Goal: Task Accomplishment & Management: Use online tool/utility

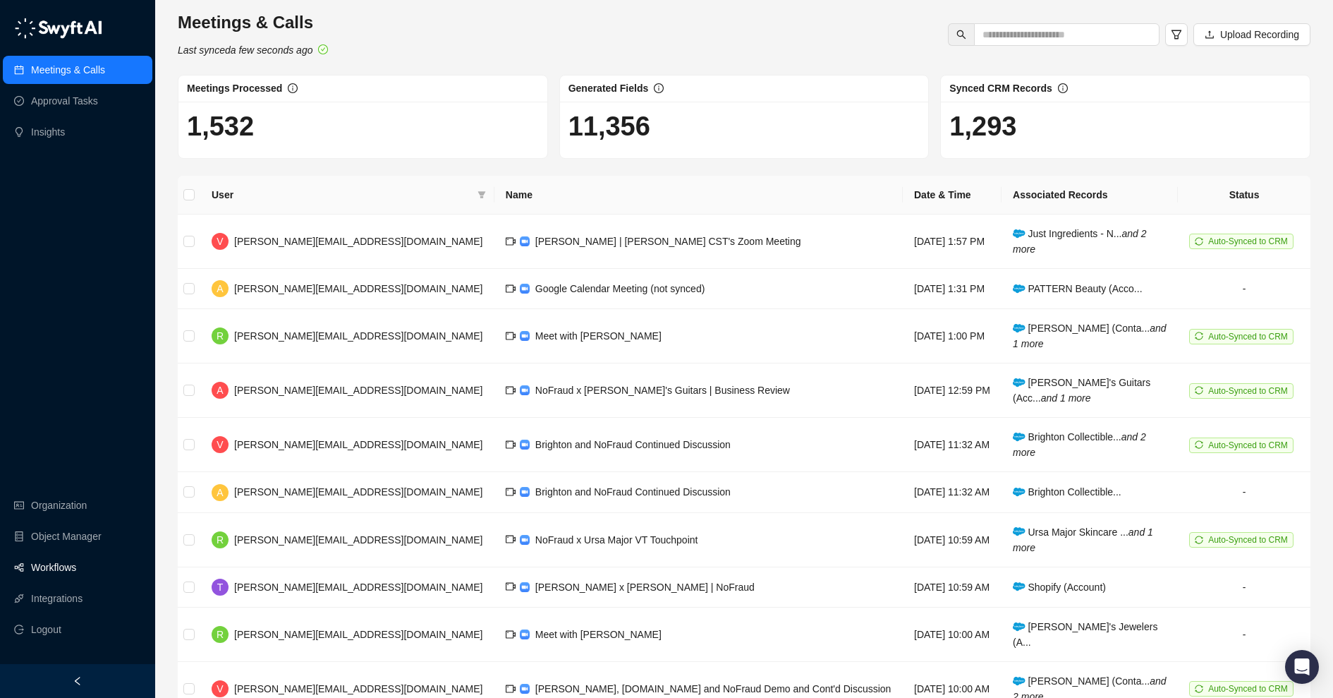
click at [60, 563] on link "Workflows" at bounding box center [53, 567] width 45 height 28
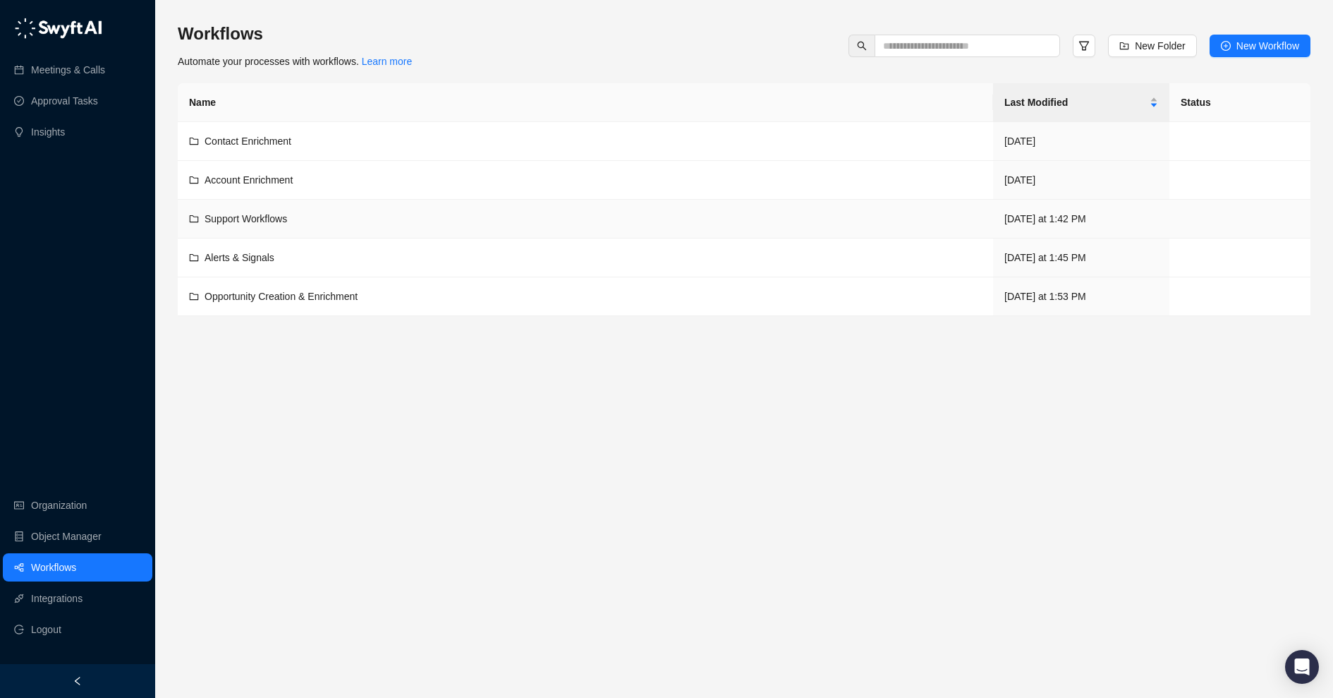
click at [341, 217] on div "Support Workflows" at bounding box center [585, 219] width 793 height 16
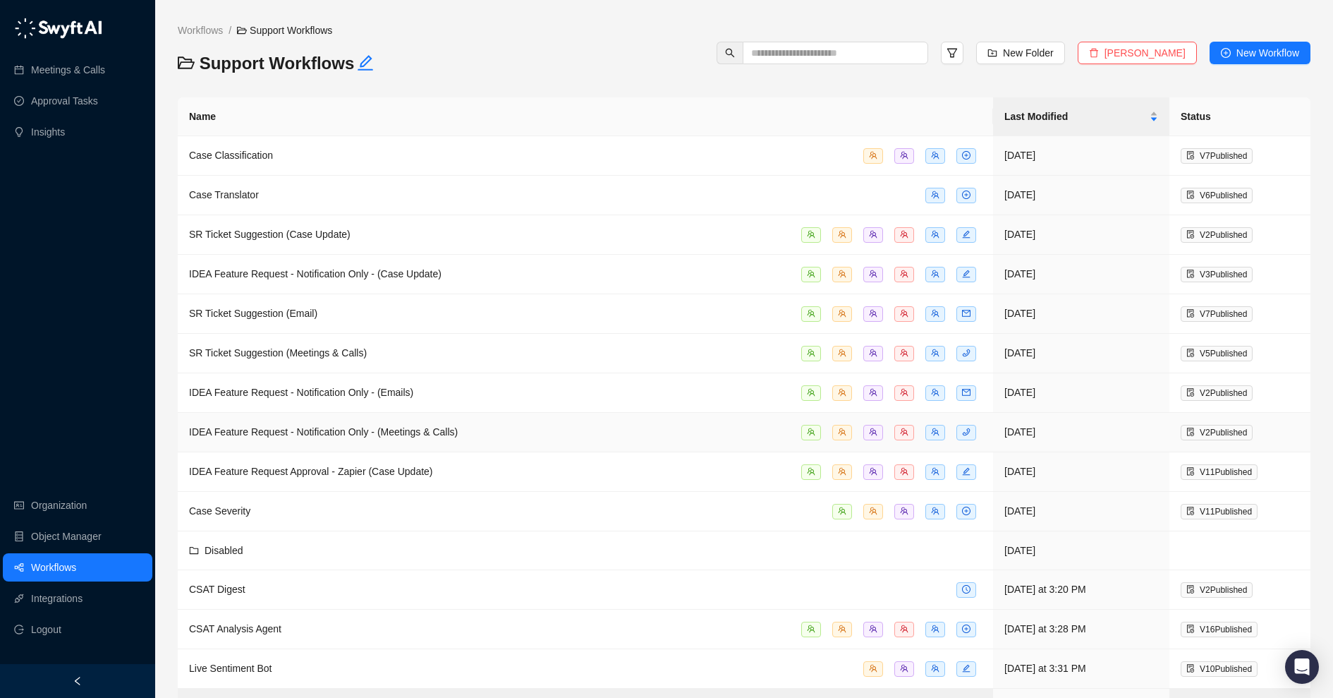
scroll to position [32, 0]
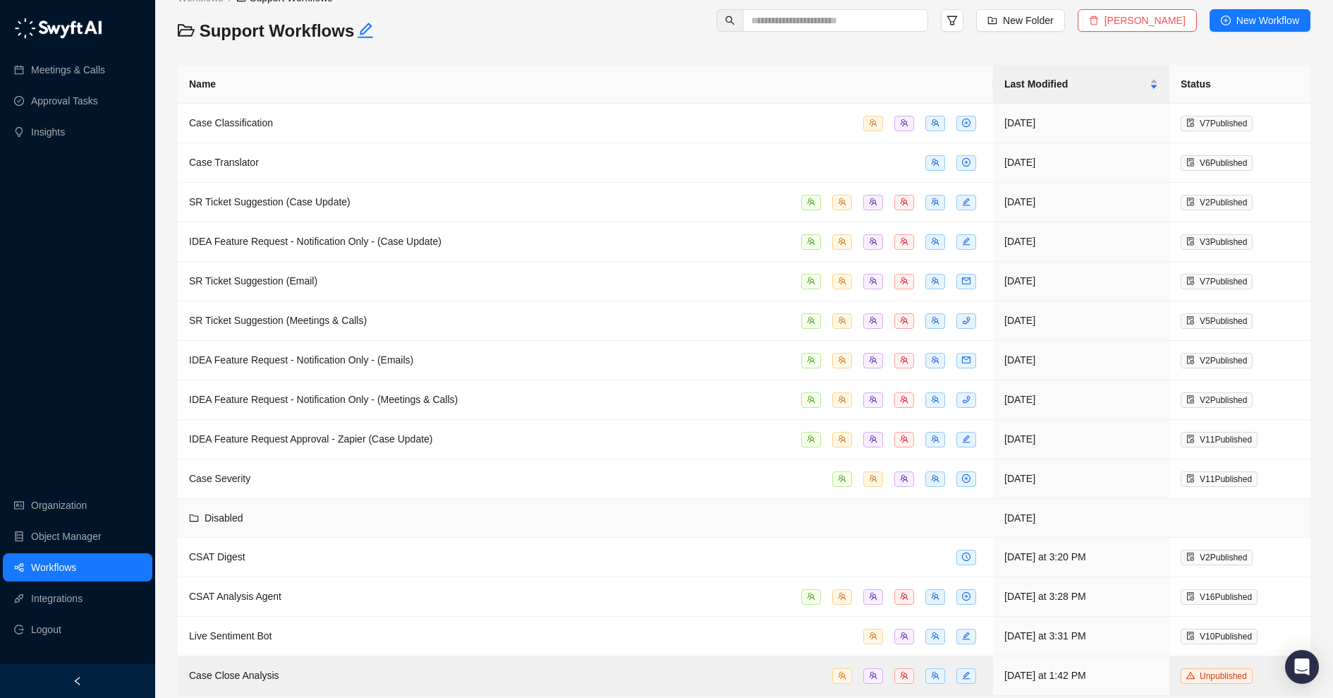
click at [480, 510] on div "Disabled" at bounding box center [585, 518] width 793 height 16
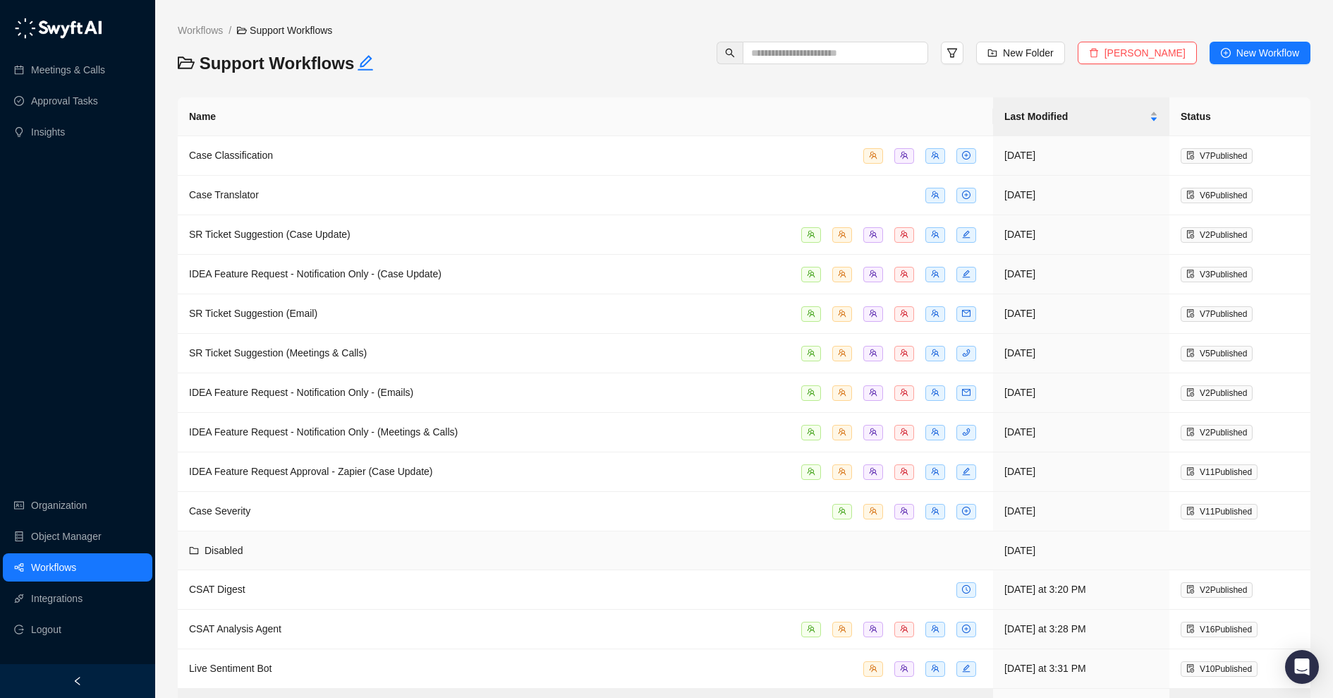
scroll to position [32, 0]
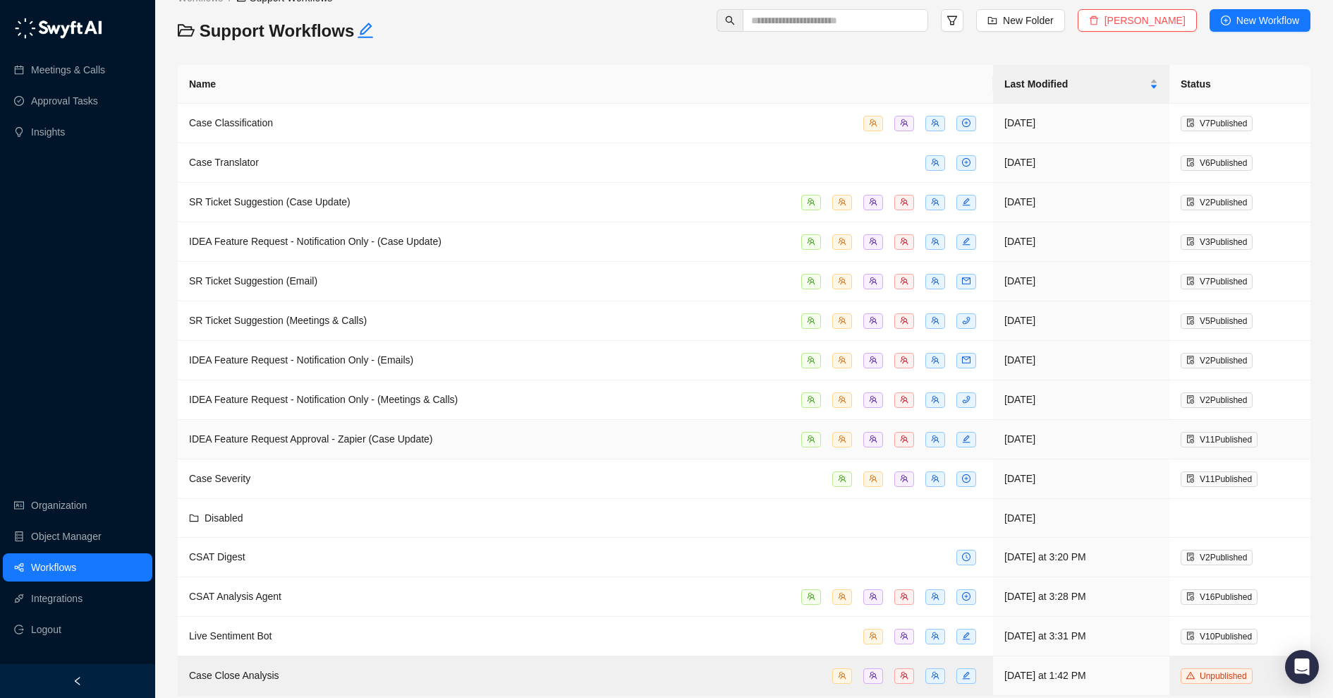
click at [501, 434] on div "IDEA Feature Request Approval - Zapier (Case Update)" at bounding box center [585, 439] width 793 height 16
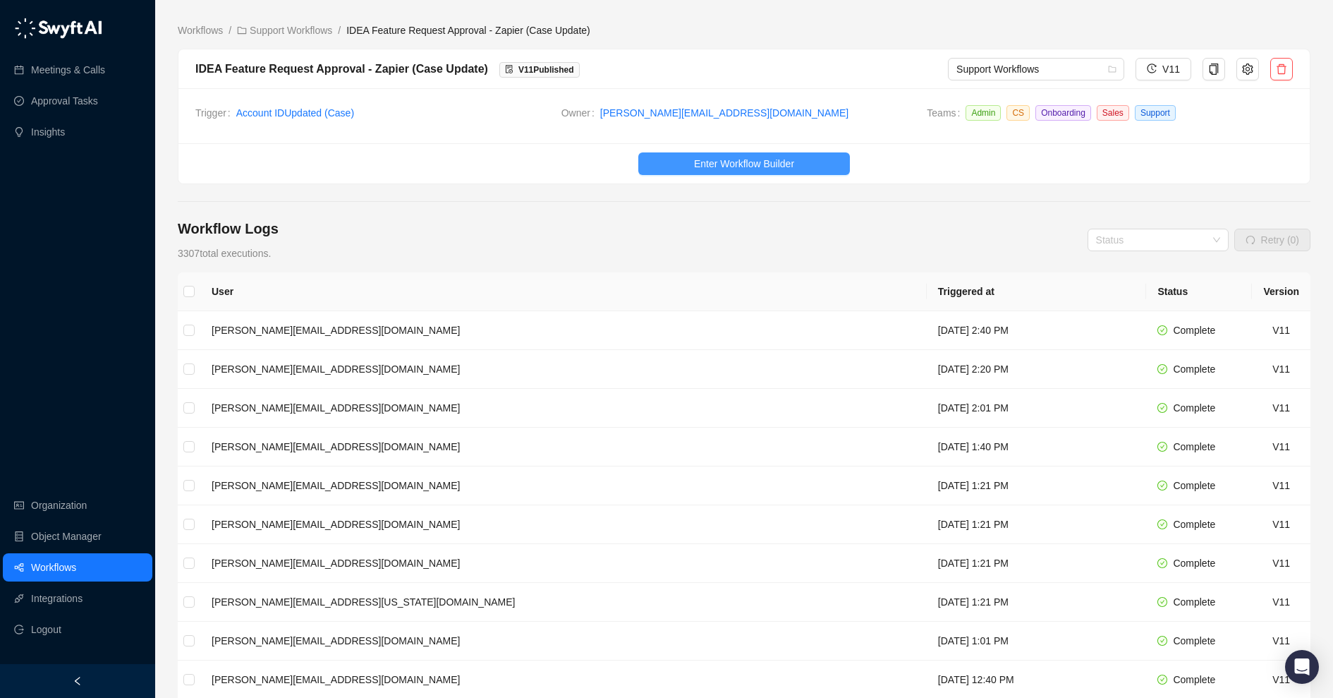
click at [709, 171] on button "Enter Workflow Builder" at bounding box center [744, 163] width 212 height 23
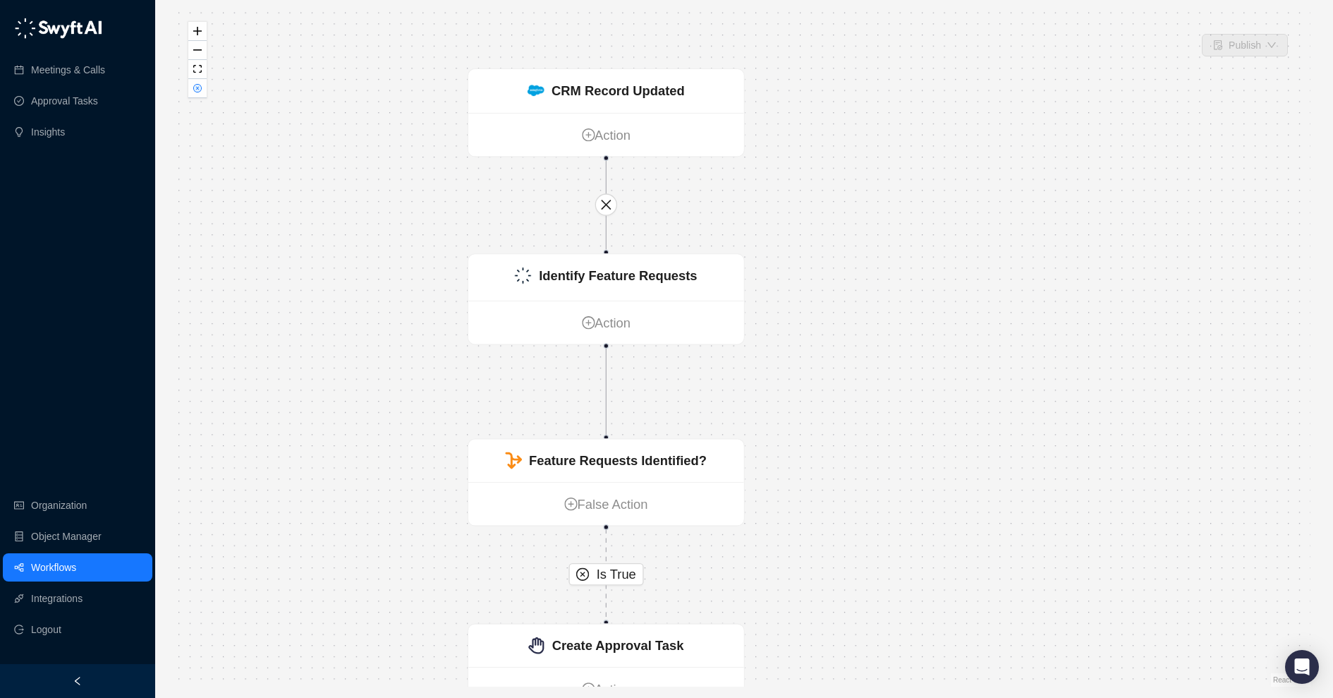
drag, startPoint x: 1064, startPoint y: 243, endPoint x: 857, endPoint y: 629, distance: 437.7
click at [857, 629] on div "Is True Is True Send Slack Message Action CRM Record Updated Action Identify Fe…" at bounding box center [744, 348] width 1133 height 675
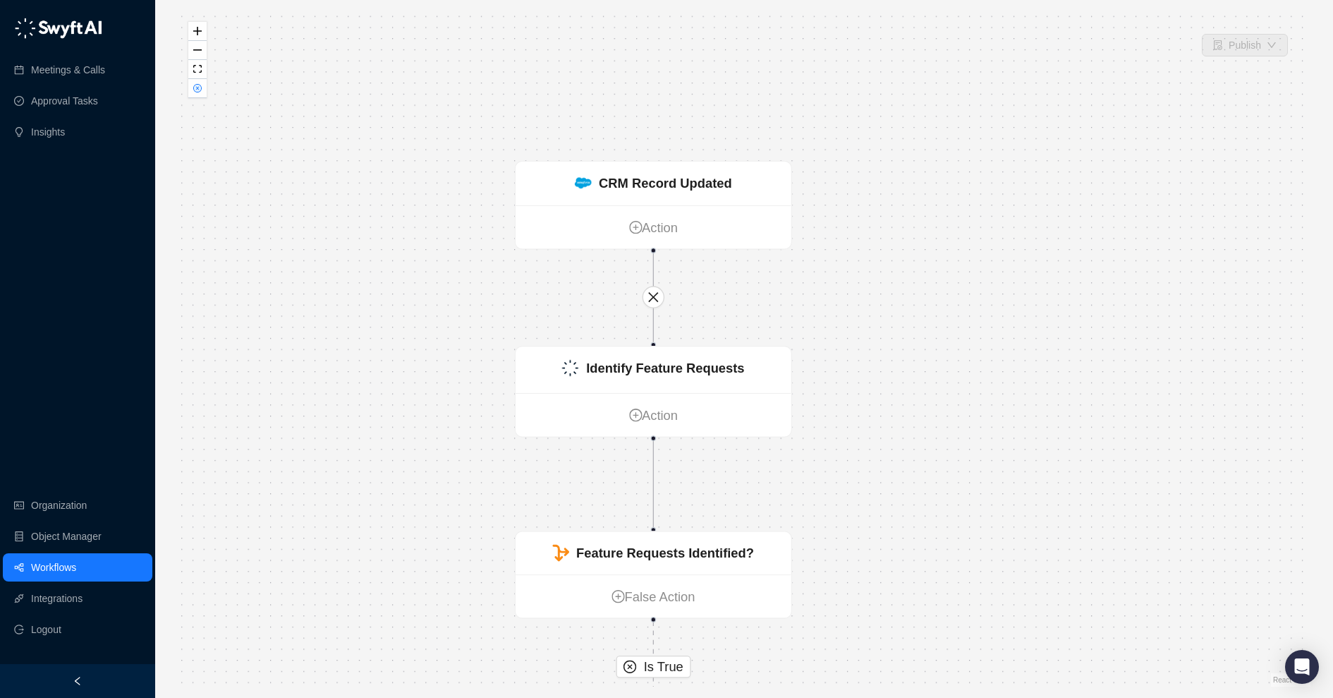
drag, startPoint x: 925, startPoint y: 339, endPoint x: 975, endPoint y: 405, distance: 83.1
click at [975, 405] on div "Is True Is True Send Slack Message Action CRM Record Updated Action Identify Fe…" at bounding box center [744, 348] width 1133 height 675
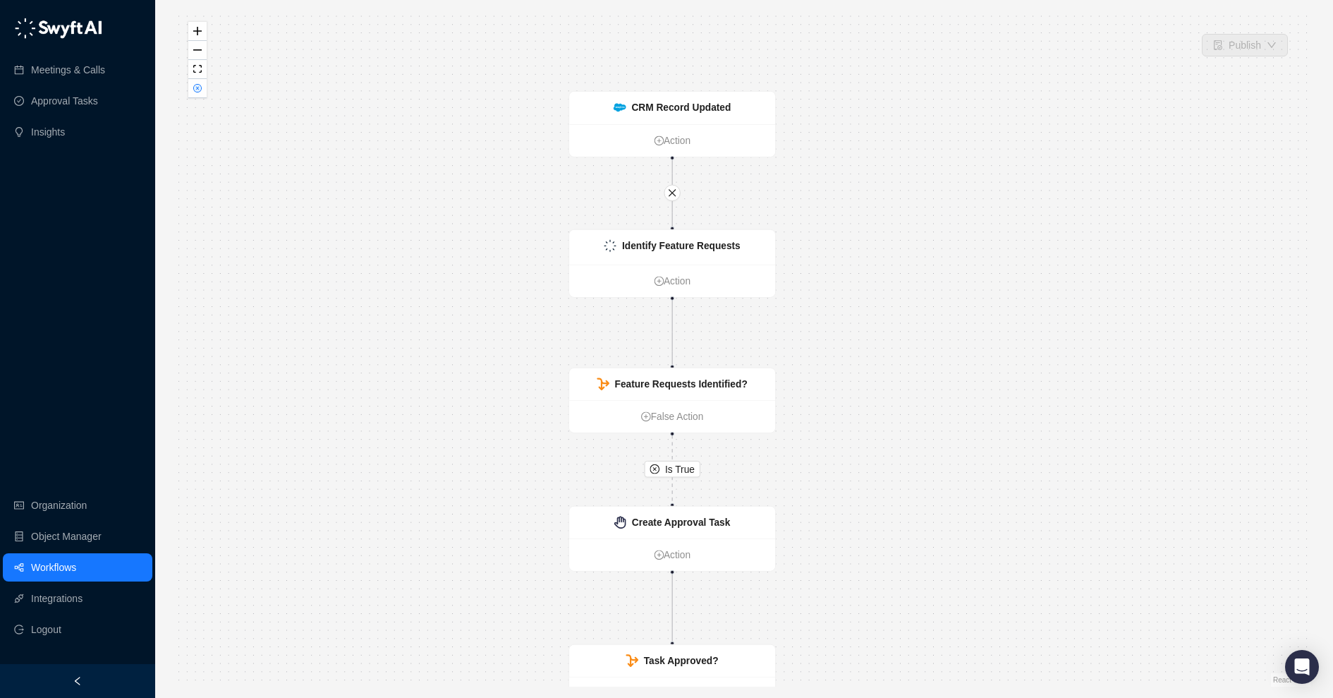
drag, startPoint x: 809, startPoint y: 542, endPoint x: 837, endPoint y: 387, distance: 156.9
click at [837, 387] on div "Is True Is True Send Slack Message Action CRM Record Updated Action Identify Fe…" at bounding box center [744, 348] width 1133 height 675
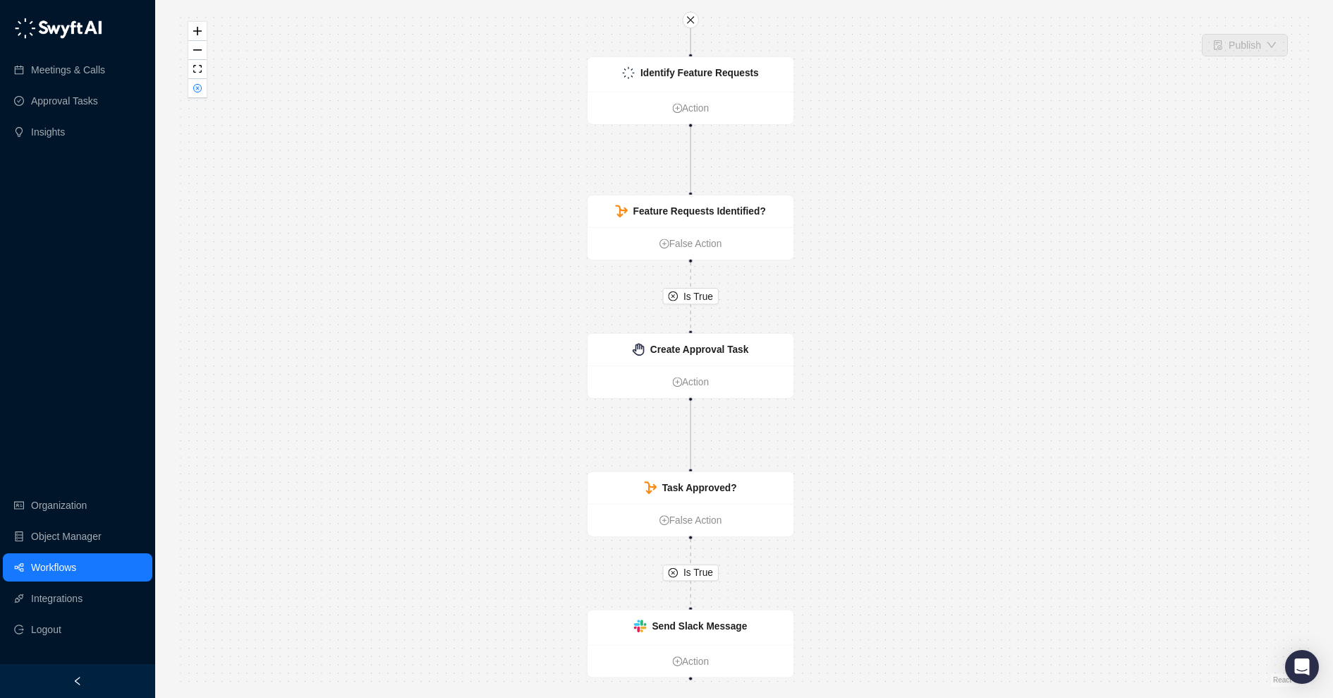
drag, startPoint x: 802, startPoint y: 533, endPoint x: 820, endPoint y: 360, distance: 173.8
click at [820, 360] on div "Is True Is True Send Slack Message Action CRM Record Updated Action Identify Fe…" at bounding box center [744, 348] width 1133 height 675
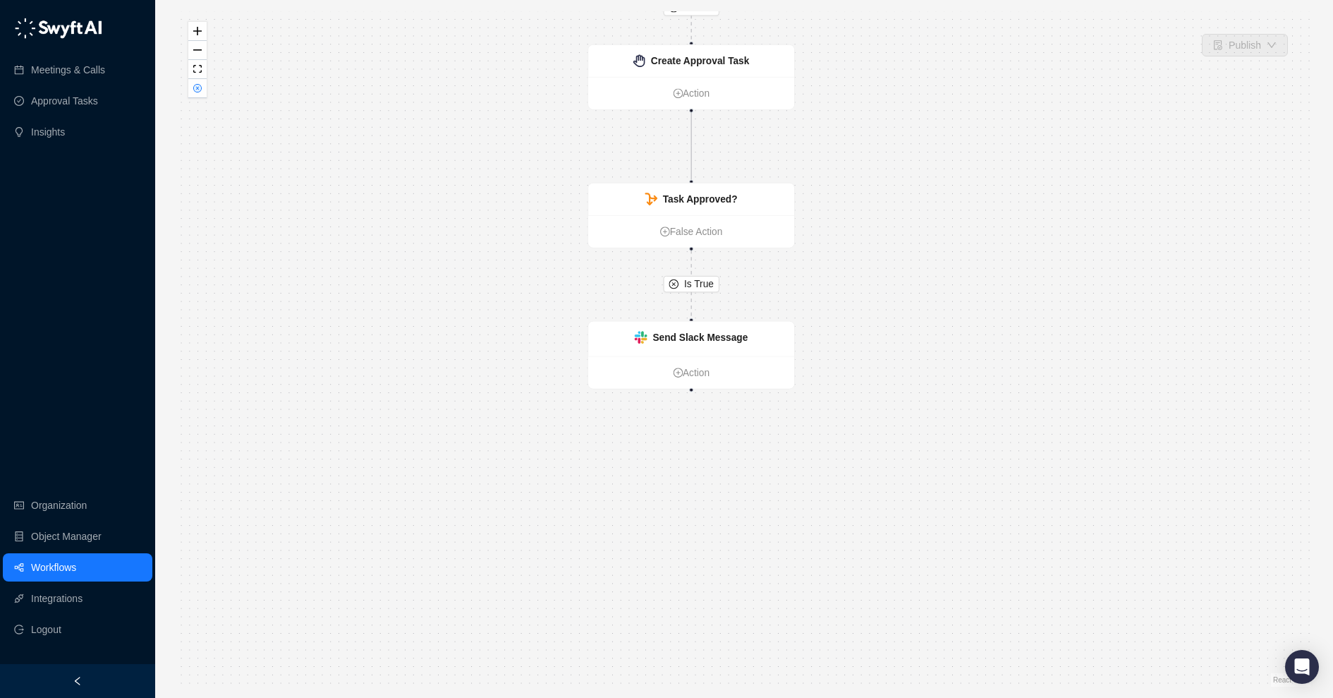
drag, startPoint x: 862, startPoint y: 472, endPoint x: 863, endPoint y: 157, distance: 314.6
click at [863, 157] on div "Is True Is True Send Slack Message Action CRM Record Updated Action Identify Fe…" at bounding box center [744, 348] width 1133 height 675
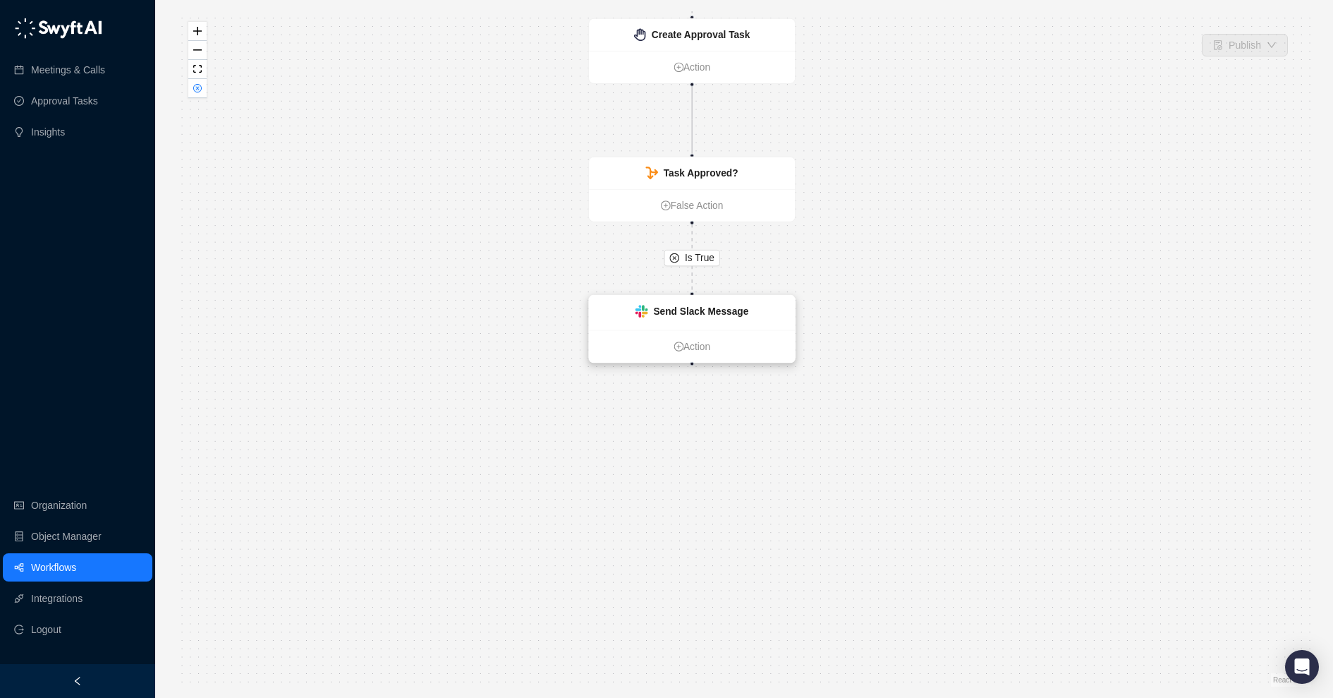
click at [770, 317] on div "Send Slack Message" at bounding box center [692, 313] width 206 height 35
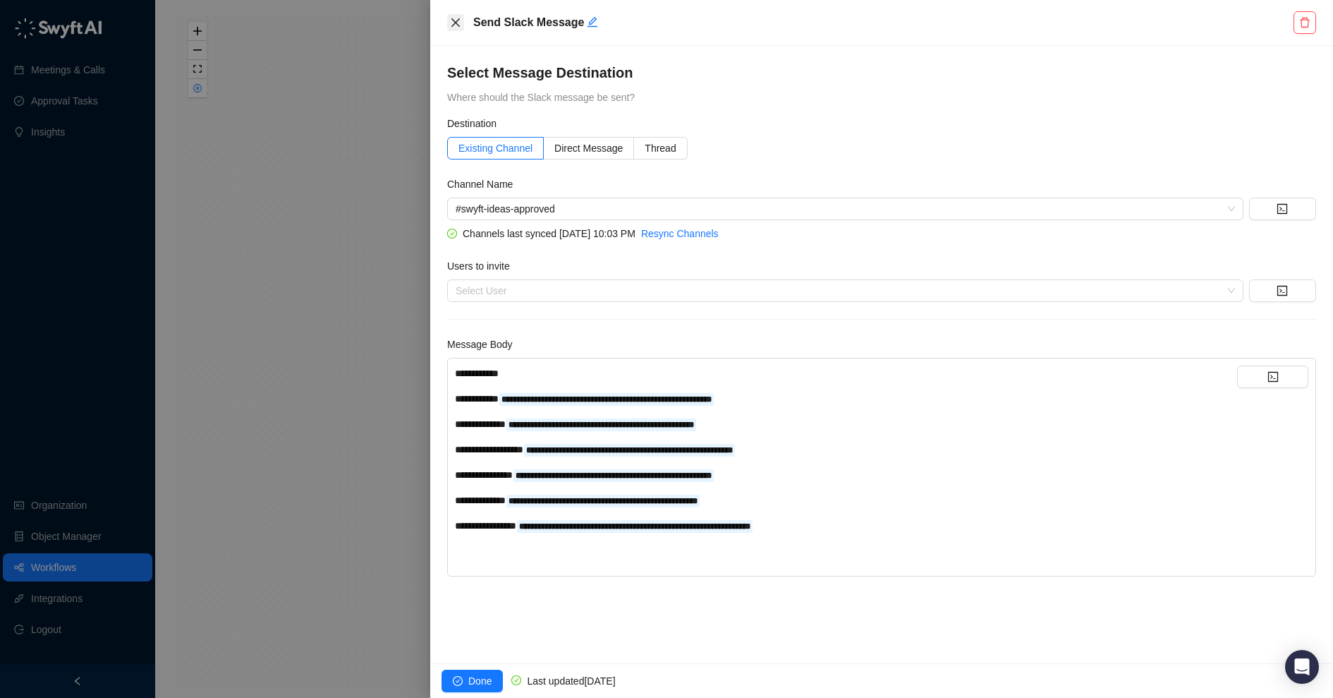
click at [451, 20] on icon "close" at bounding box center [455, 22] width 11 height 11
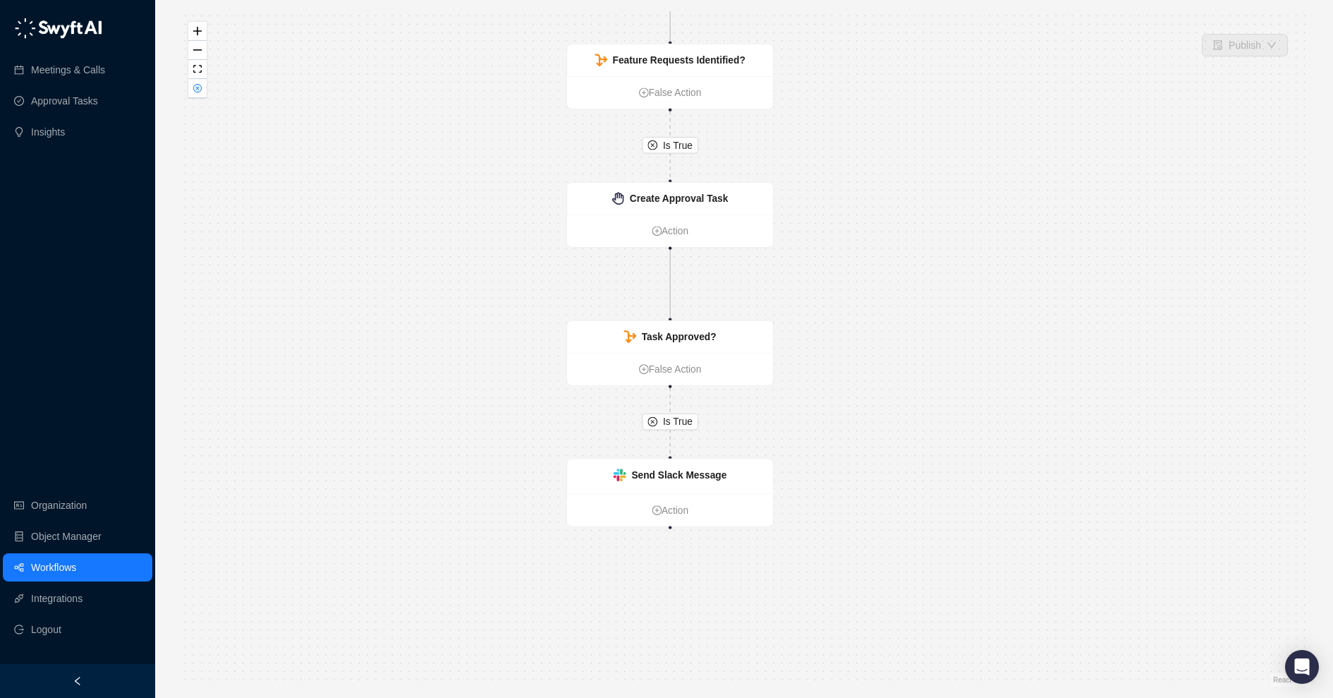
drag, startPoint x: 464, startPoint y: 214, endPoint x: 439, endPoint y: 387, distance: 174.6
click at [440, 387] on div "Is True Is True Send Slack Message Action CRM Record Updated Action Identify Fe…" at bounding box center [744, 348] width 1133 height 675
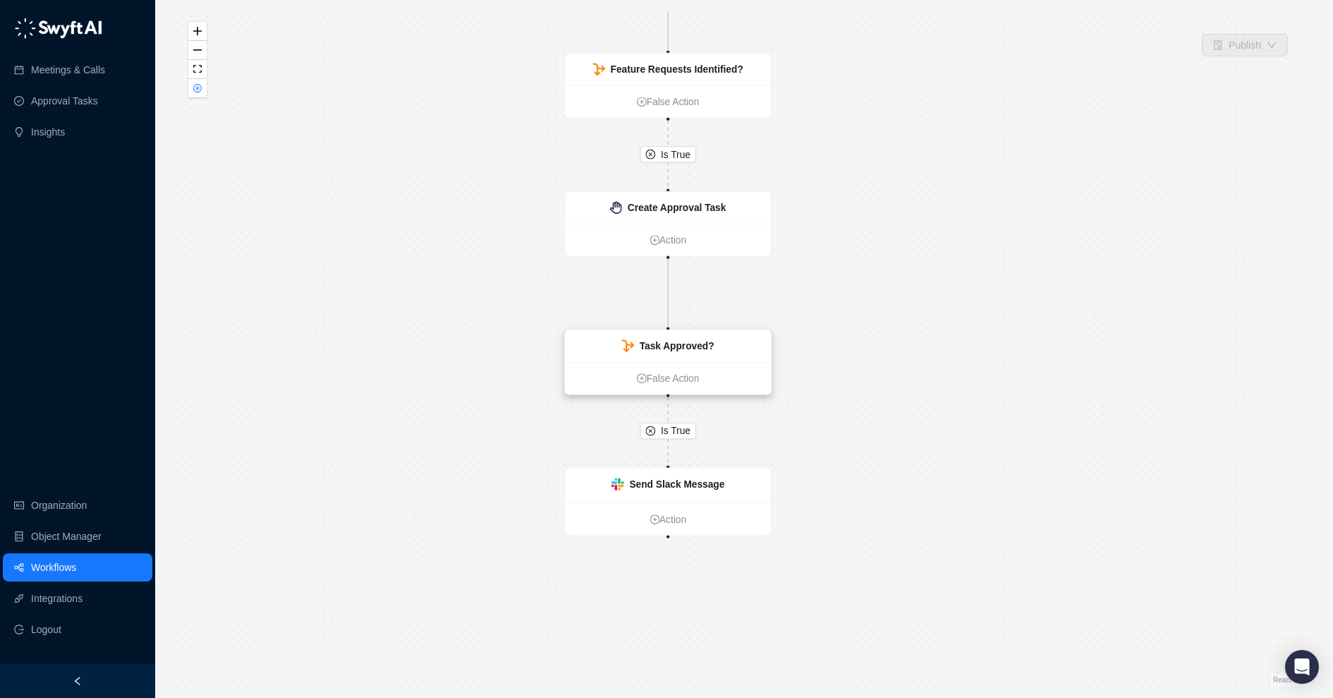
click at [712, 349] on strong "Task Approved?" at bounding box center [677, 345] width 75 height 11
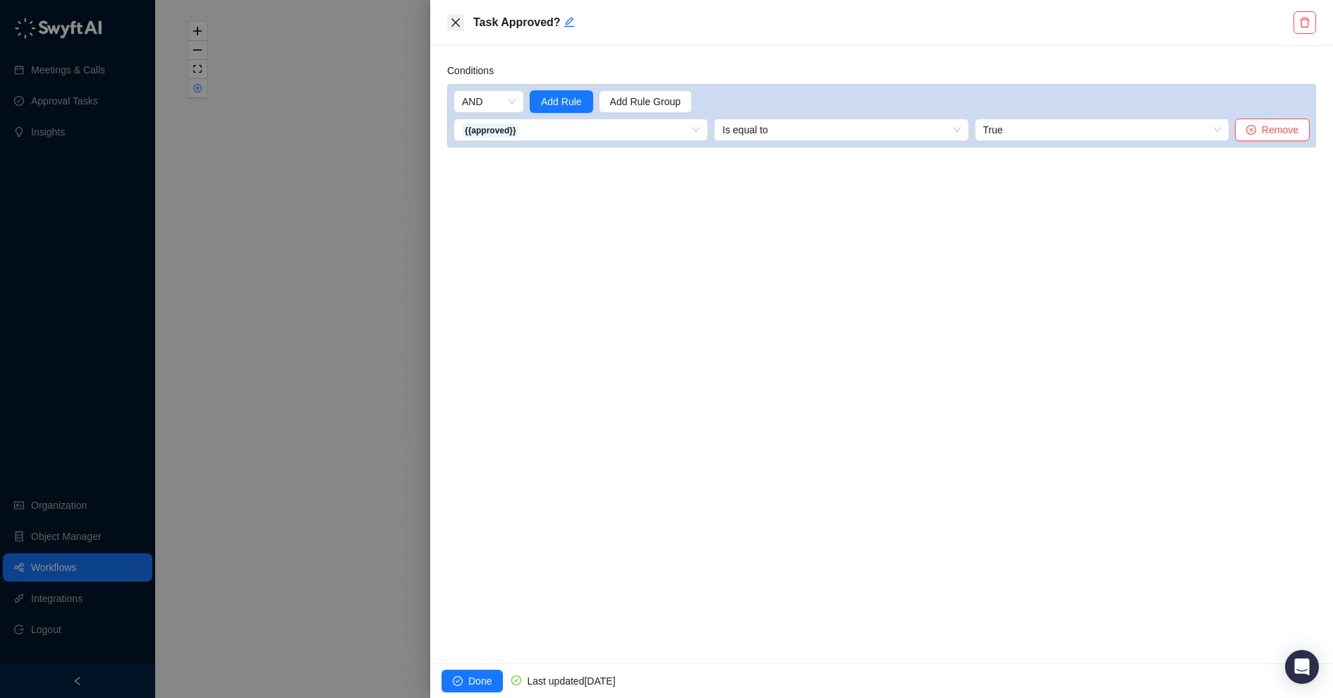
click at [455, 17] on icon "close" at bounding box center [455, 22] width 11 height 11
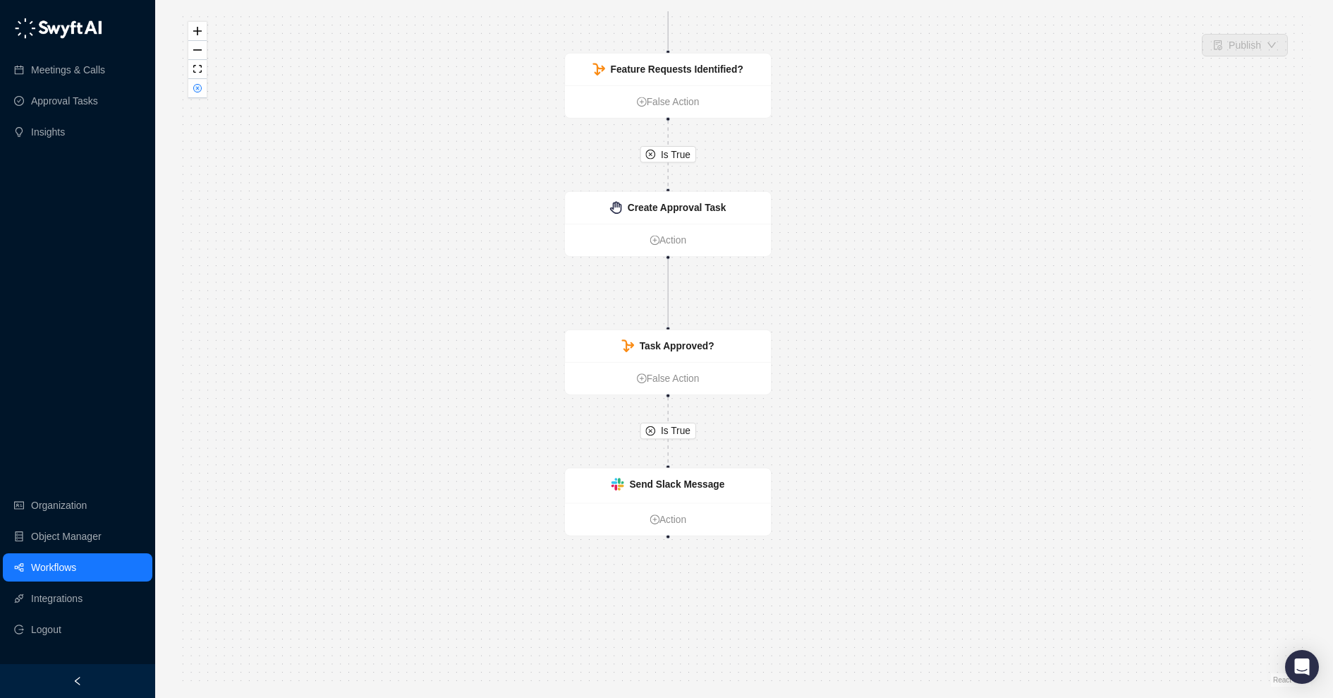
click at [76, 564] on link "Workflows" at bounding box center [53, 567] width 45 height 28
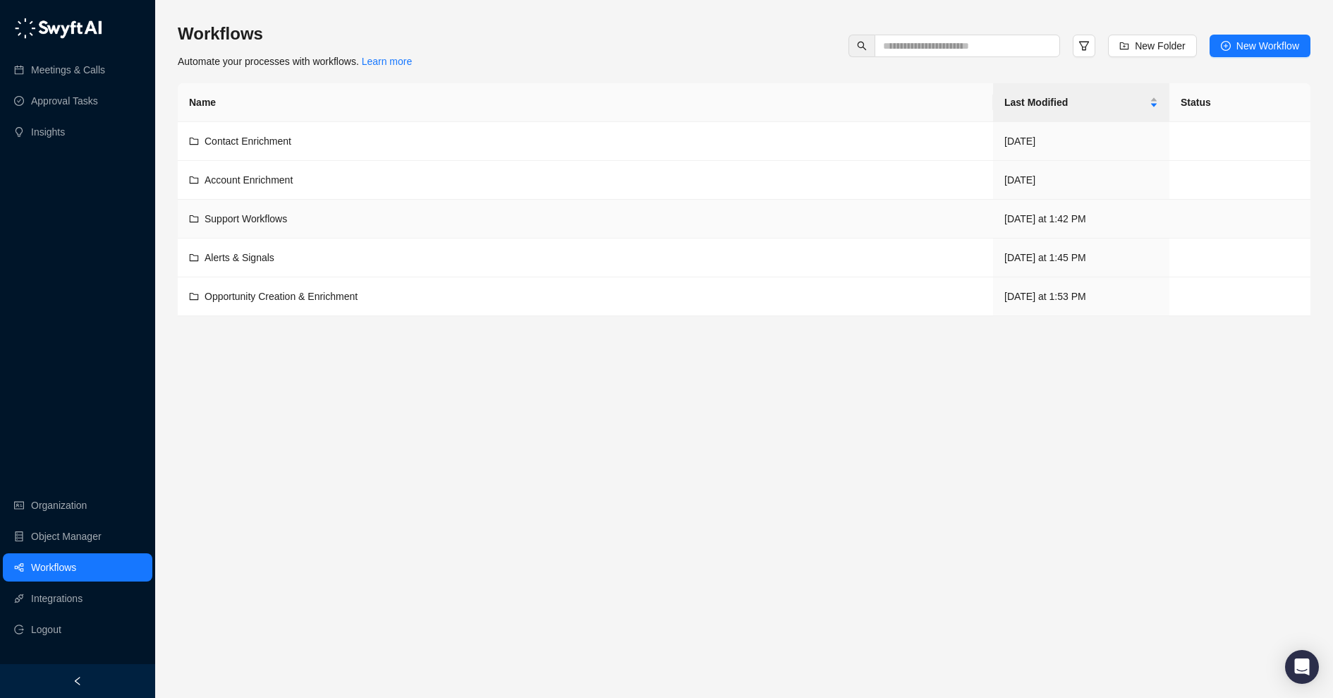
click at [345, 227] on td "Support Workflows" at bounding box center [585, 219] width 815 height 39
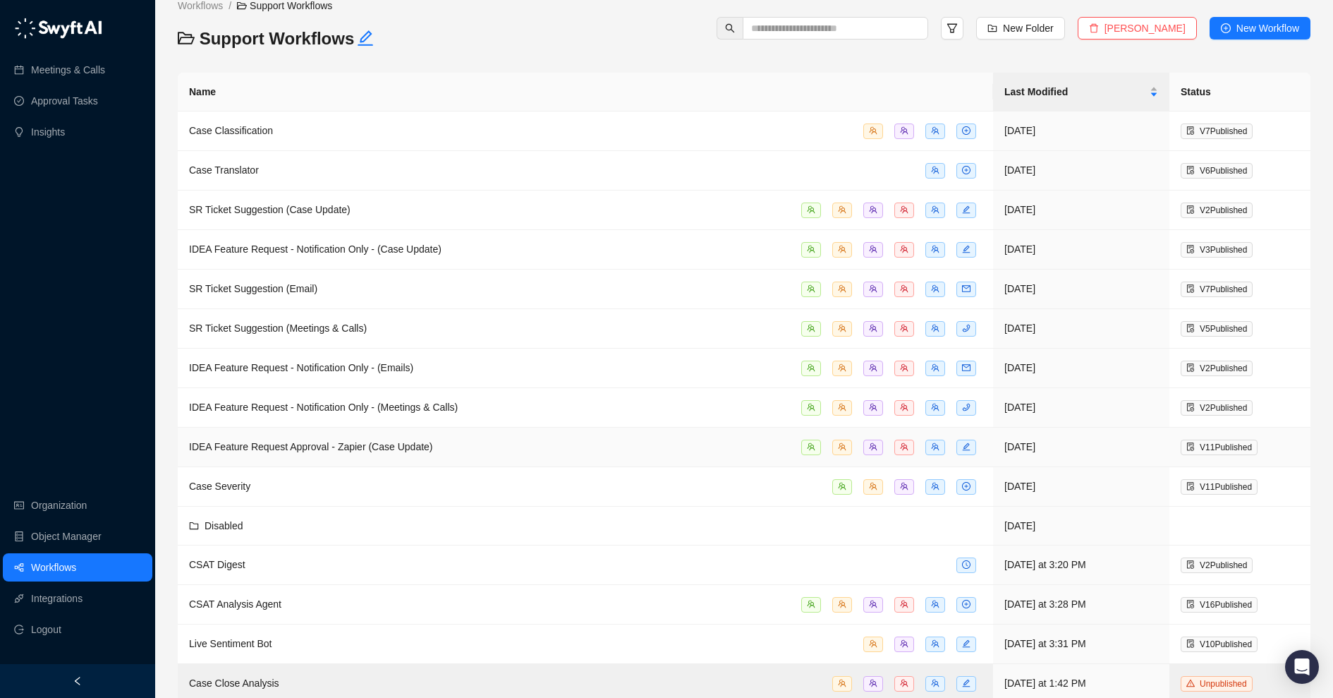
scroll to position [32, 0]
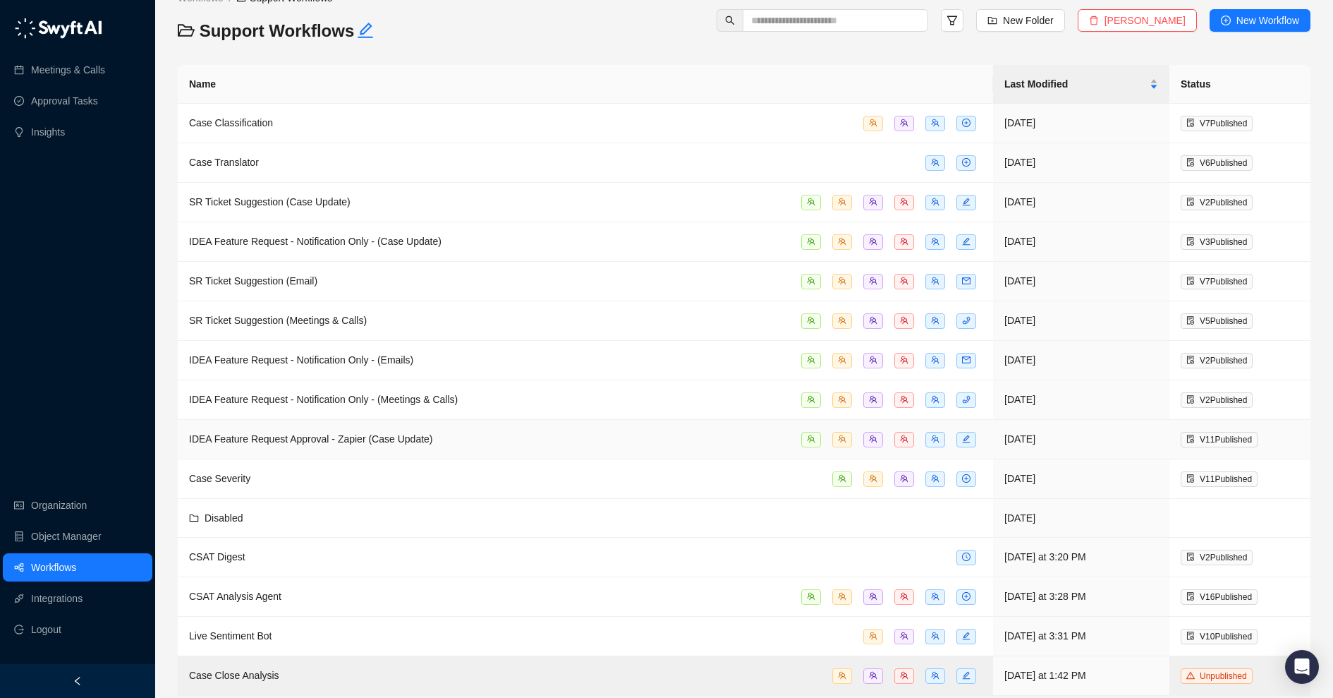
click at [317, 439] on span "IDEA Feature Request Approval - Zapier (Case Update)" at bounding box center [311, 438] width 244 height 11
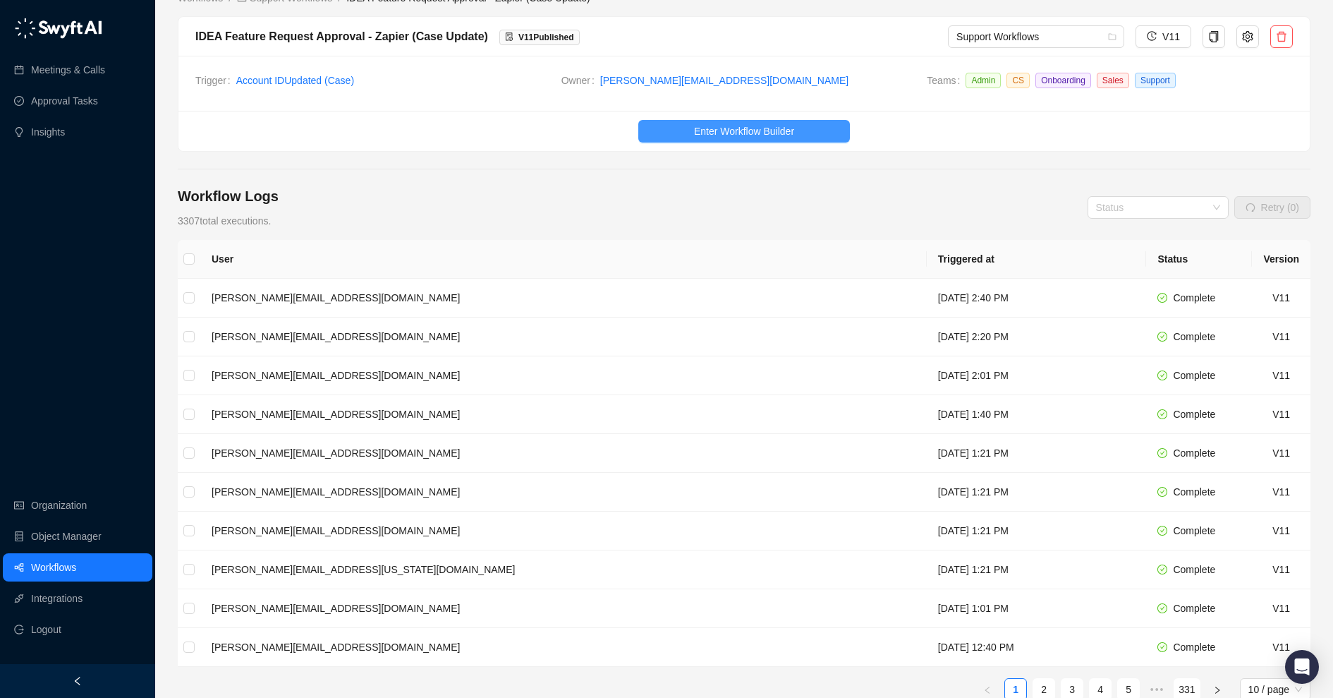
click at [704, 135] on span "Enter Workflow Builder" at bounding box center [744, 131] width 100 height 16
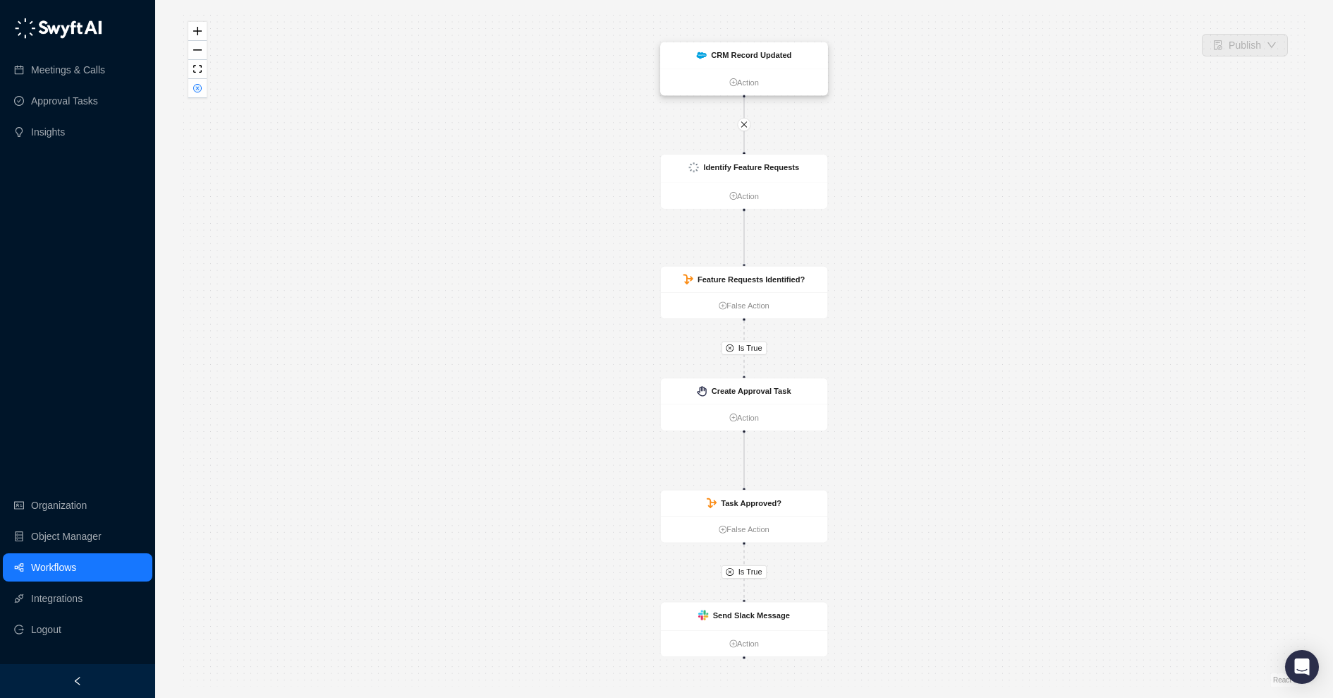
click at [795, 73] on ul "Action" at bounding box center [744, 82] width 166 height 26
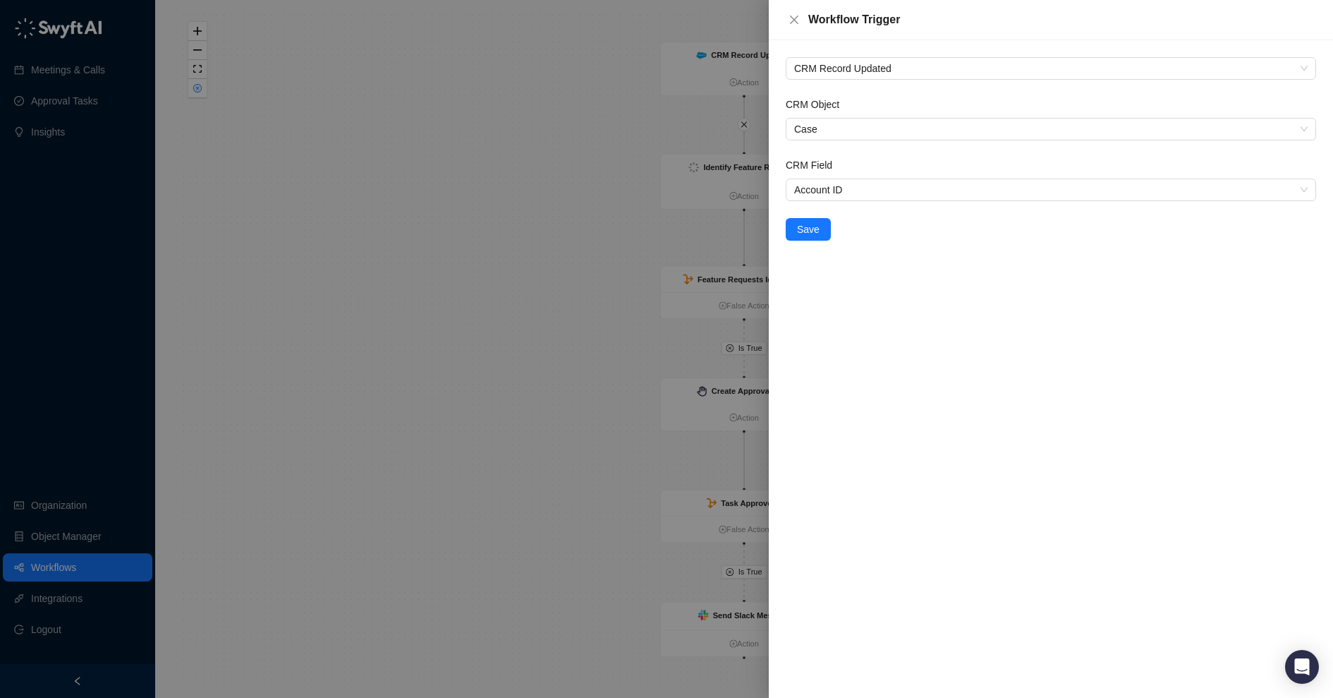
click at [558, 177] on div at bounding box center [666, 349] width 1333 height 698
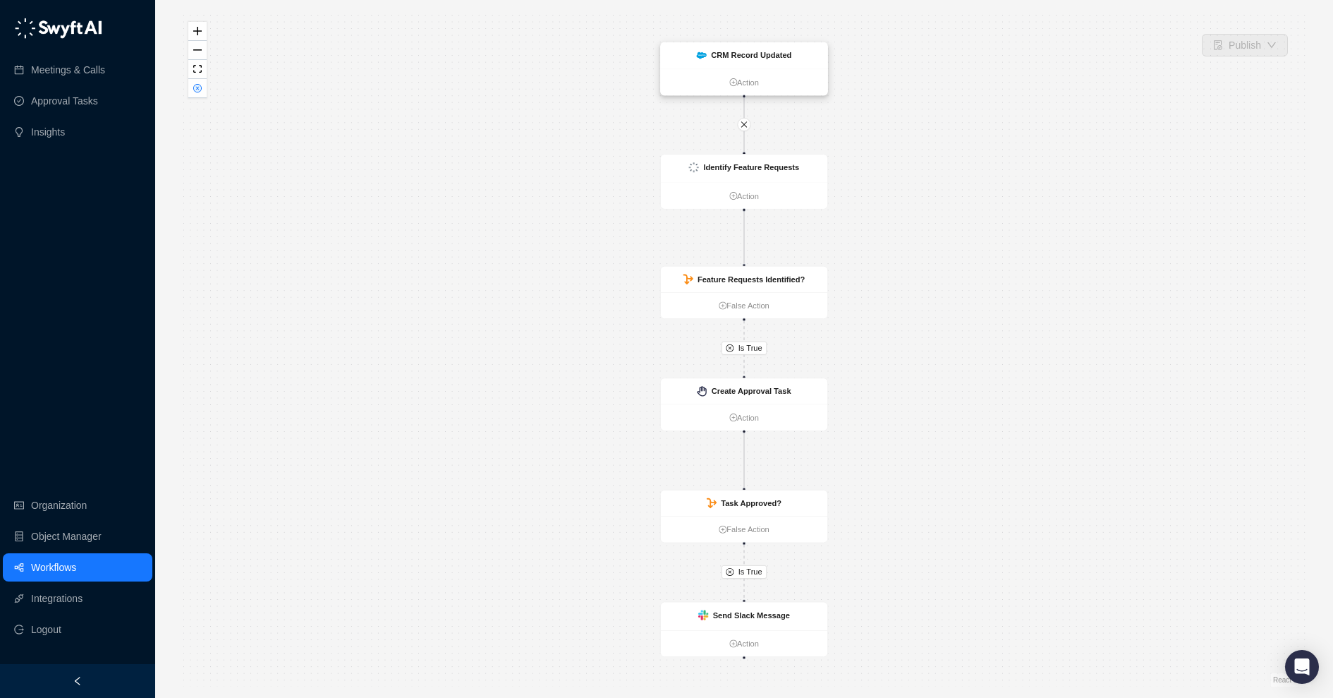
click at [787, 61] on div "CRM Record Updated" at bounding box center [751, 55] width 80 height 12
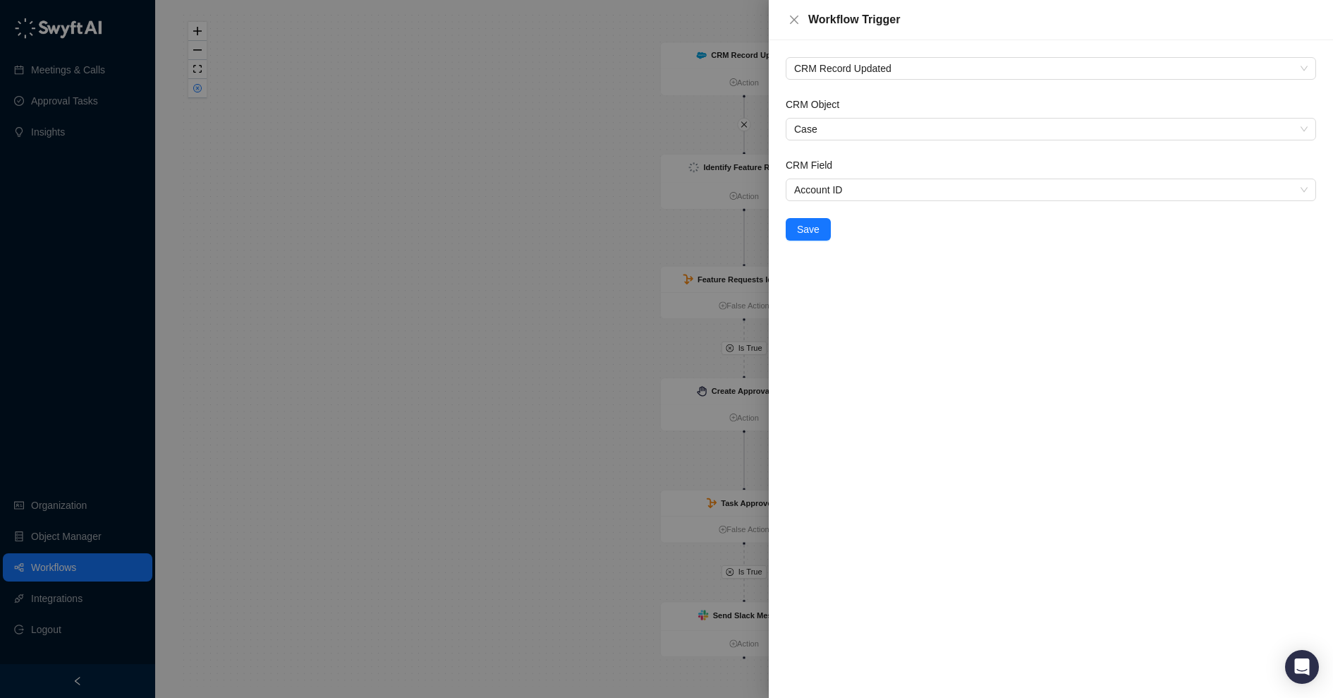
click at [405, 210] on div at bounding box center [666, 349] width 1333 height 698
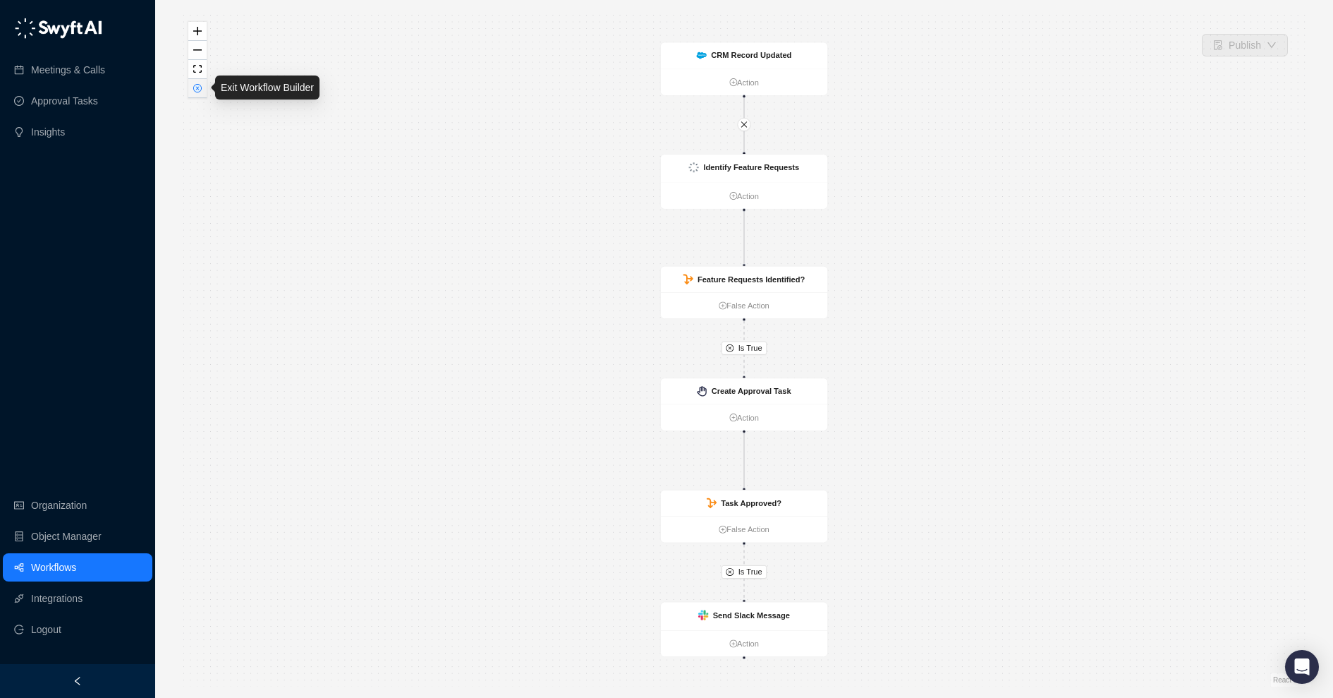
click at [196, 85] on icon "close-circle" at bounding box center [197, 88] width 7 height 7
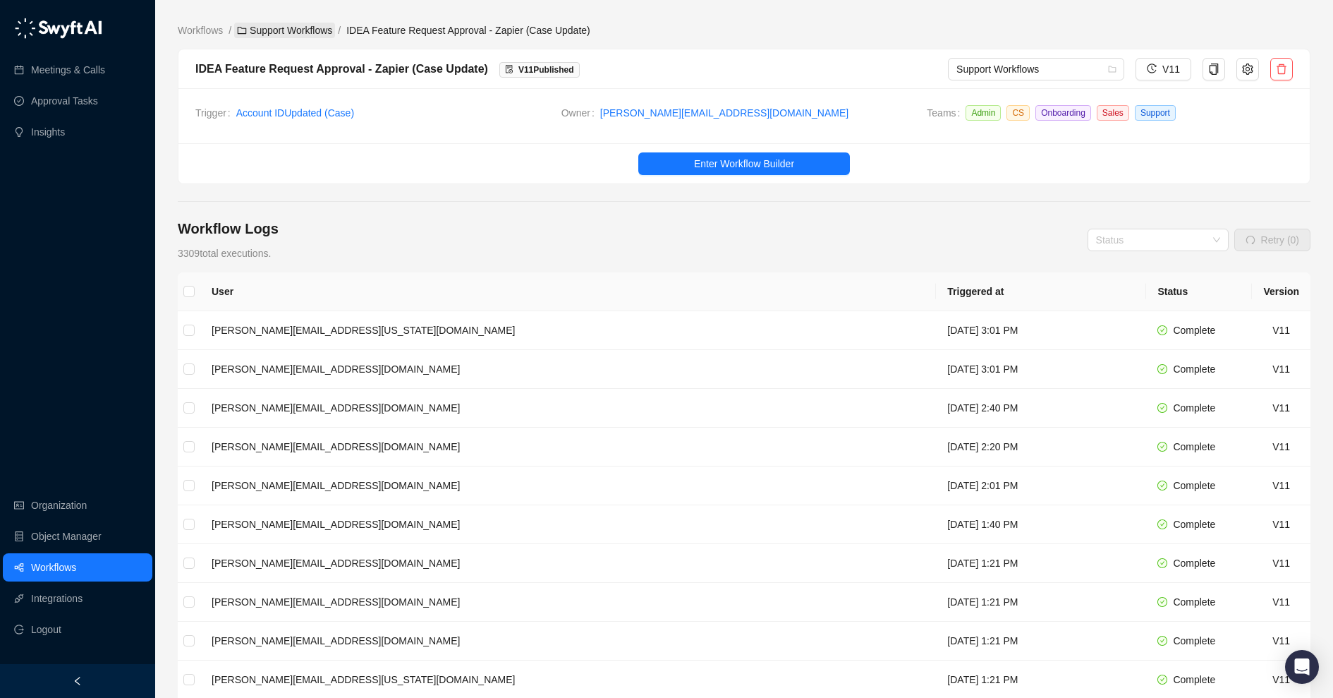
click at [308, 34] on link "Support Workflows" at bounding box center [284, 31] width 101 height 16
